Goal: Task Accomplishment & Management: Manage account settings

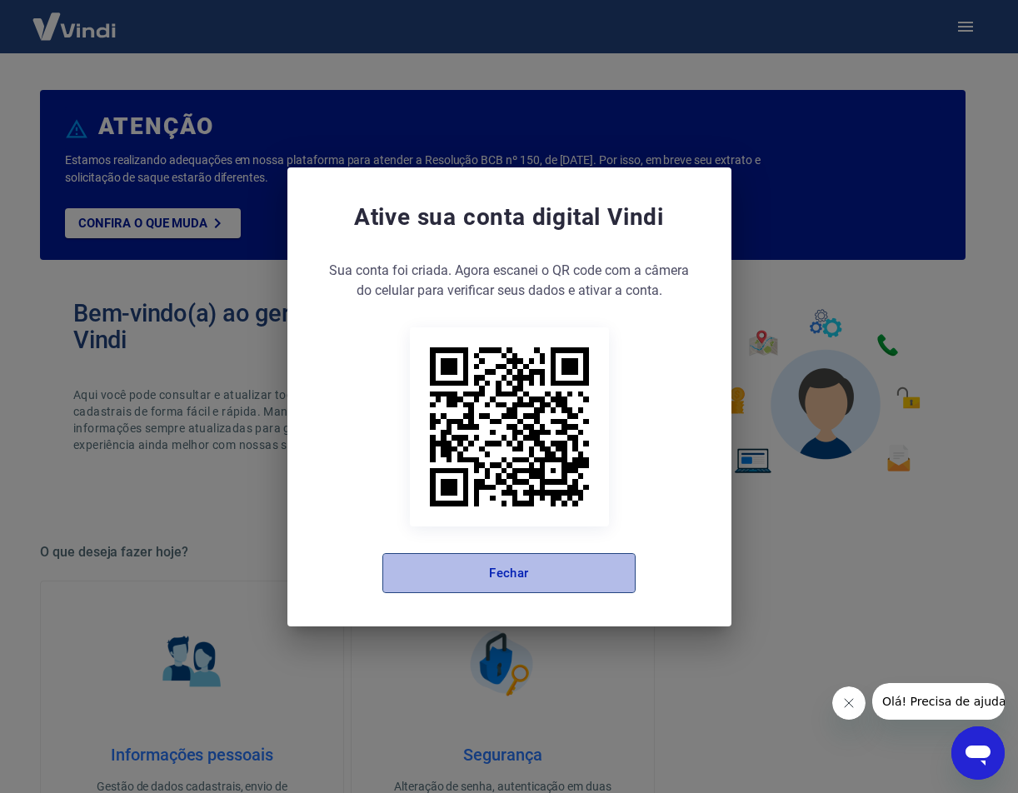
click at [516, 578] on button "Fechar" at bounding box center [508, 573] width 253 height 40
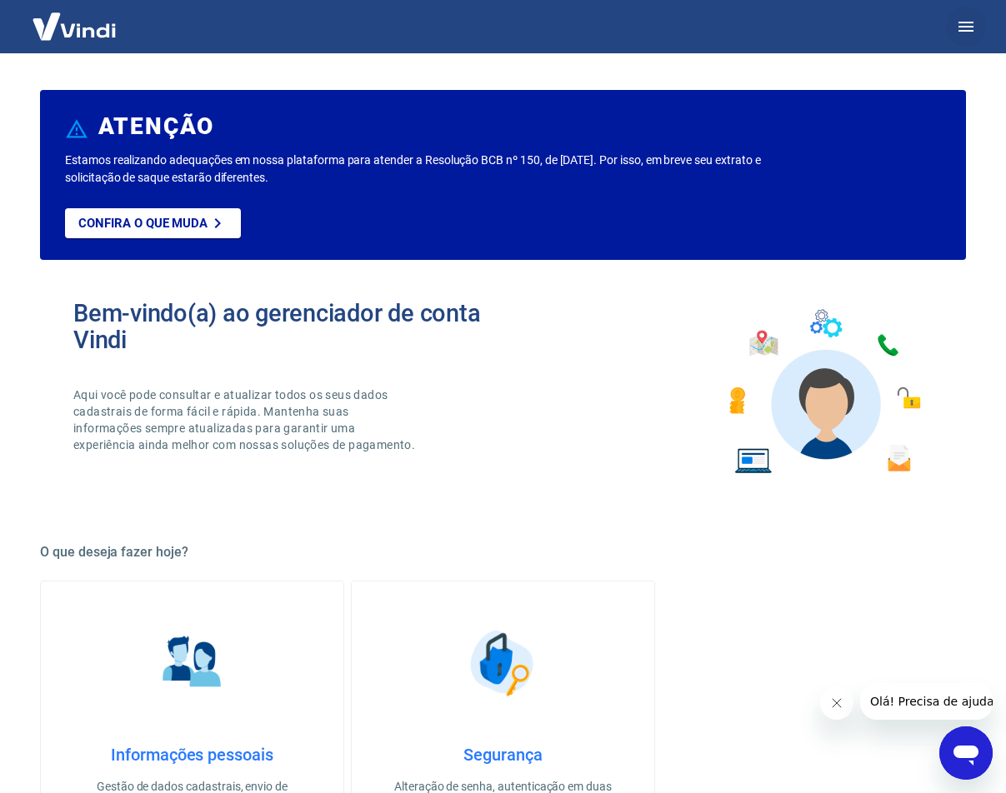
click at [954, 31] on button "button" at bounding box center [966, 27] width 40 height 40
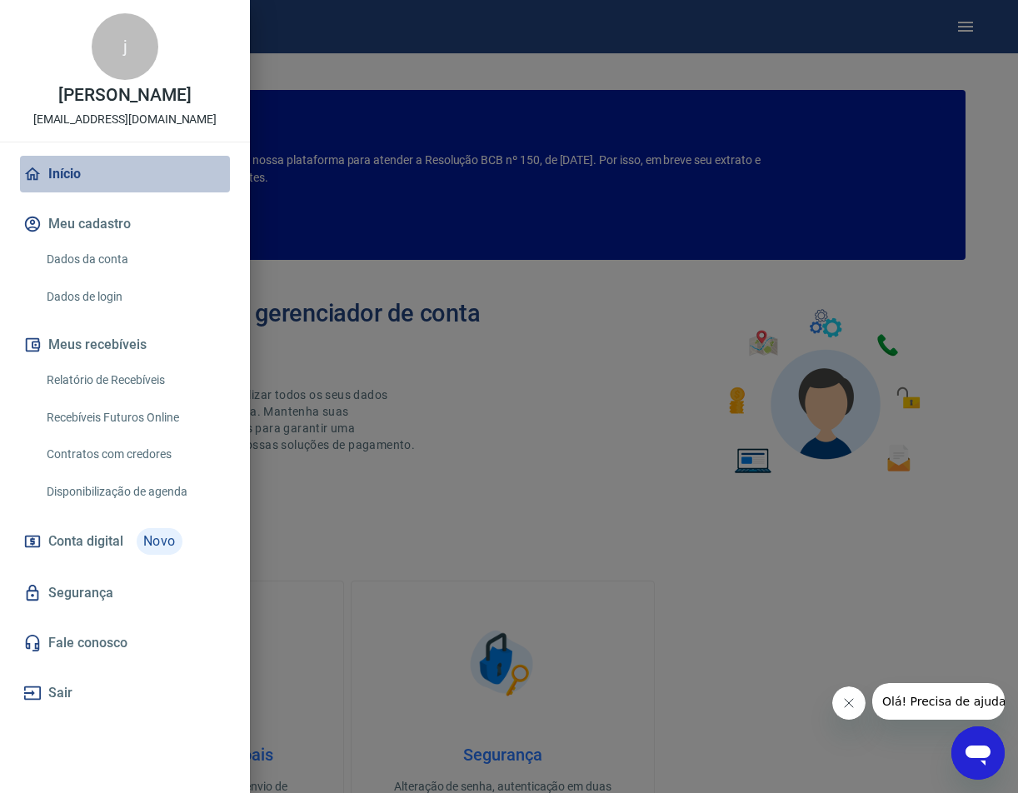
click at [110, 187] on link "Início" at bounding box center [125, 174] width 210 height 37
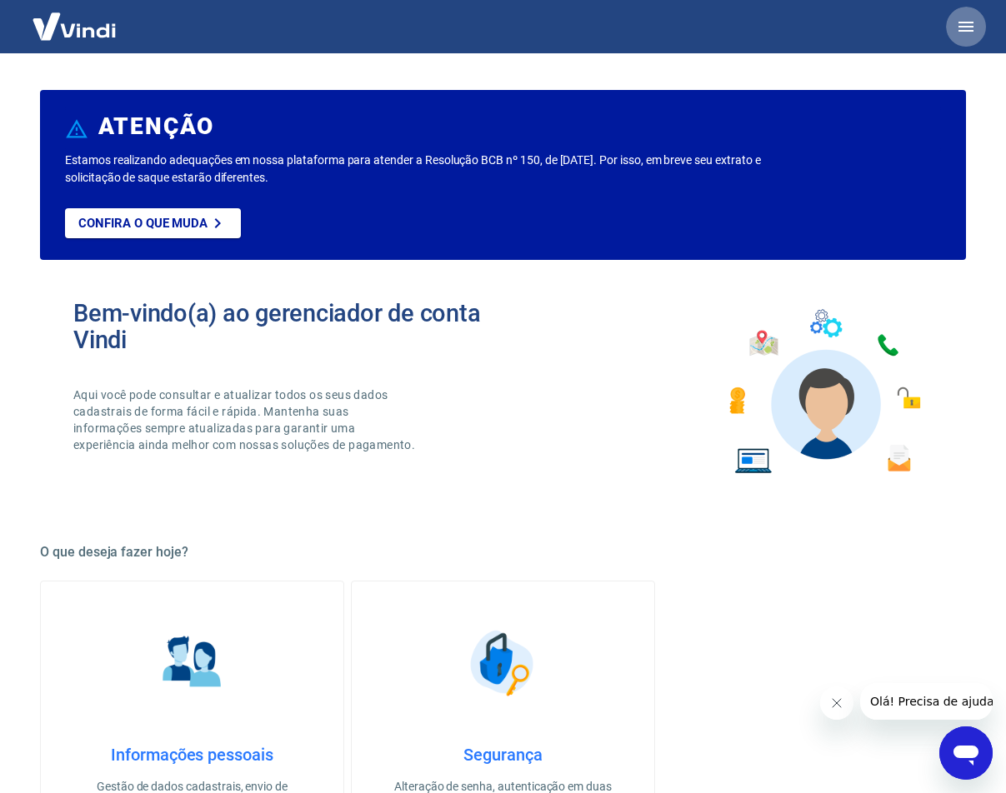
click at [971, 28] on icon "button" at bounding box center [966, 27] width 20 height 20
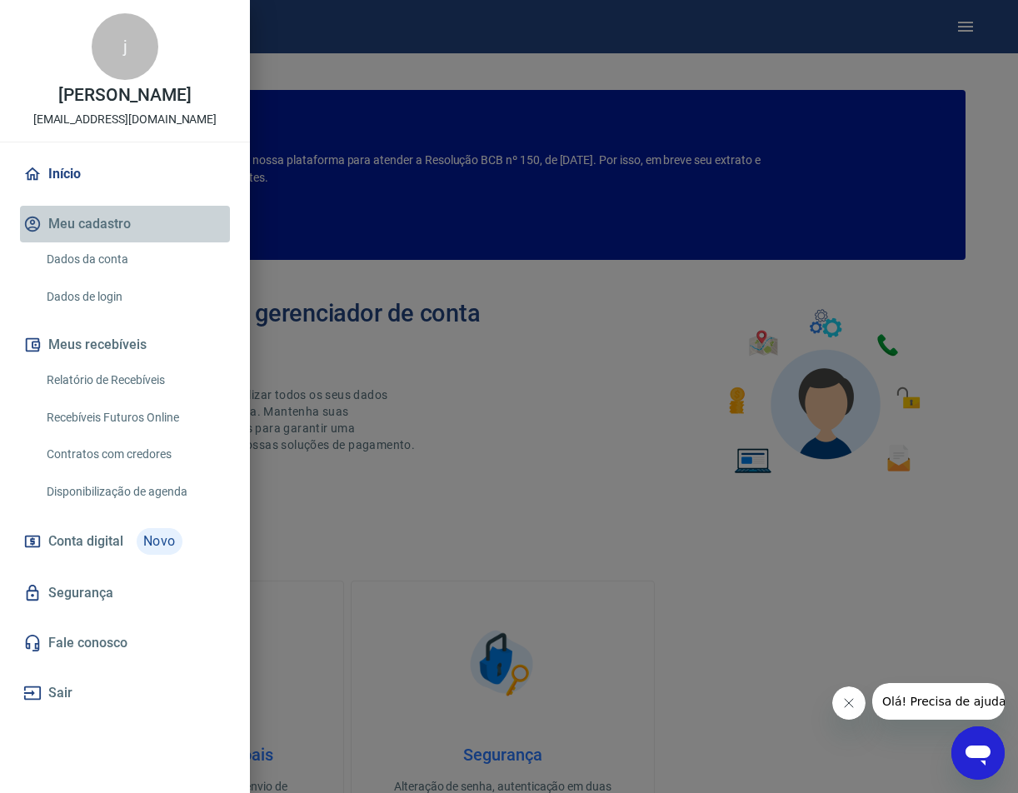
click at [108, 242] on button "Meu cadastro" at bounding box center [125, 224] width 210 height 37
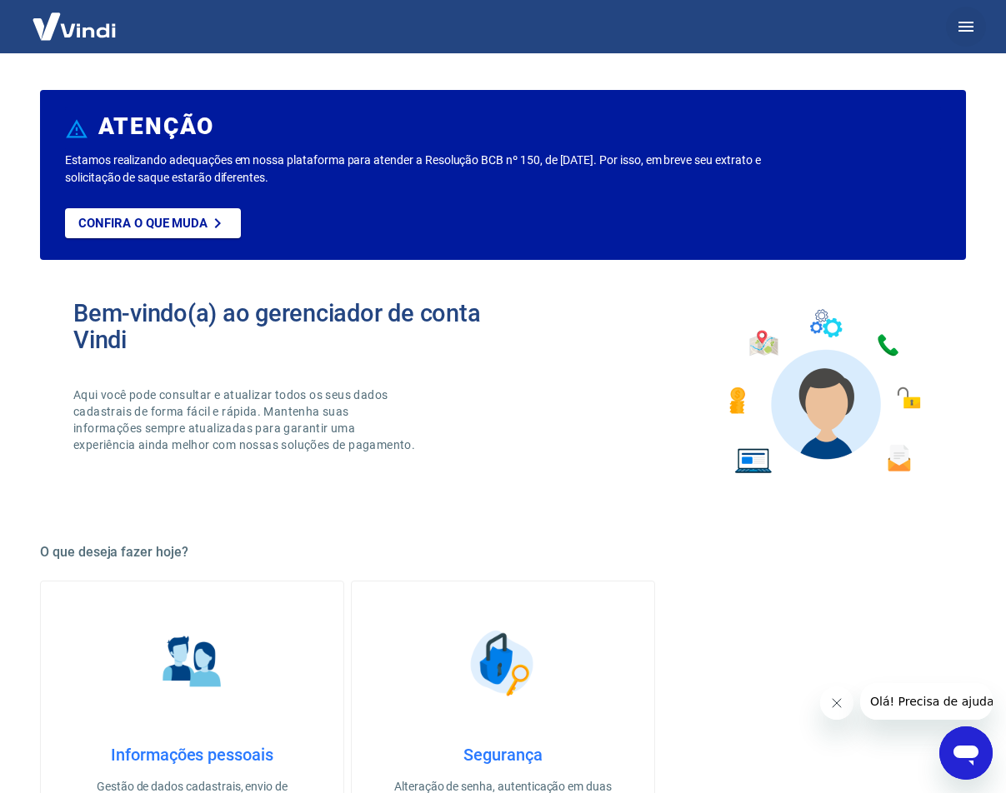
click at [976, 25] on button "button" at bounding box center [966, 27] width 40 height 40
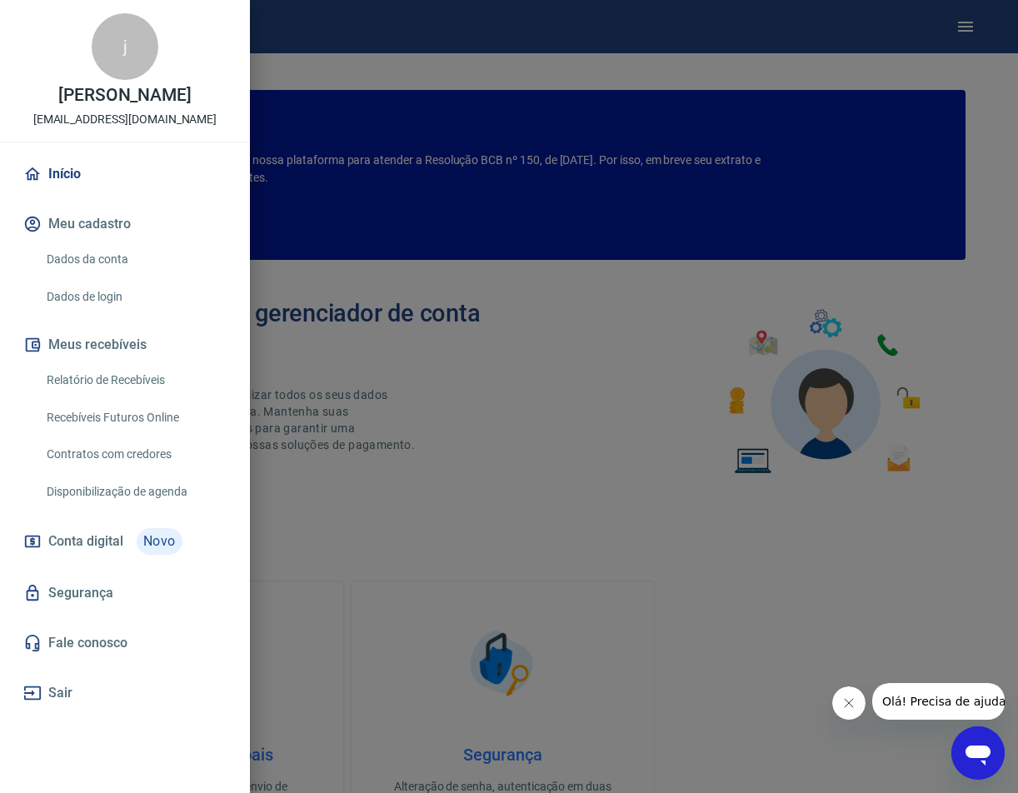
click at [89, 263] on link "Dados da conta" at bounding box center [135, 259] width 190 height 34
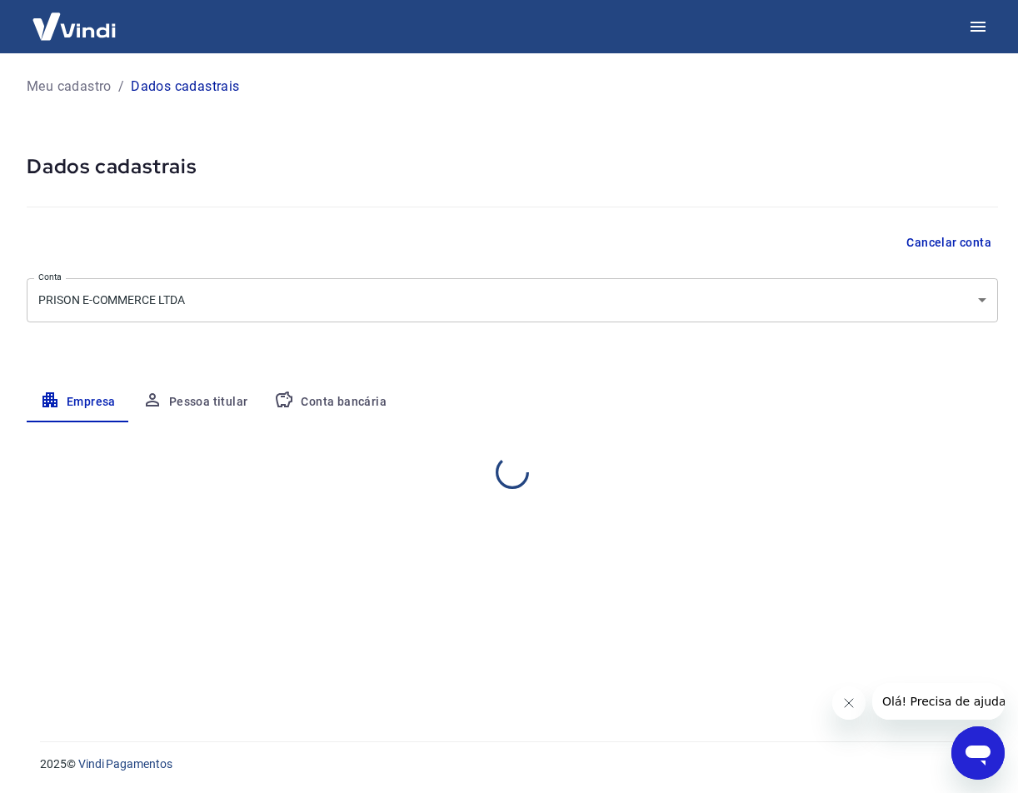
select select "ES"
